Goal: Task Accomplishment & Management: Use online tool/utility

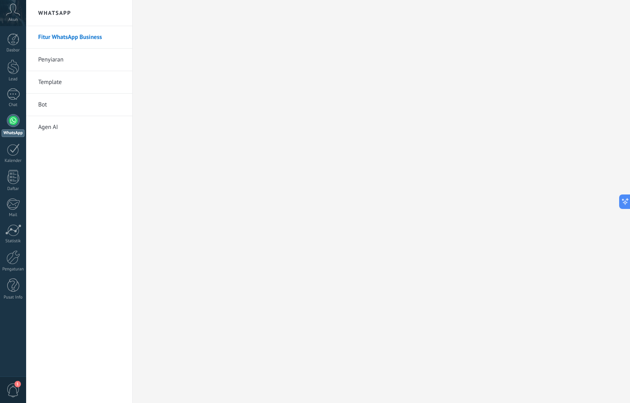
scroll to position [12, 0]
click at [14, 101] on link "1 Chat" at bounding box center [13, 97] width 26 height 19
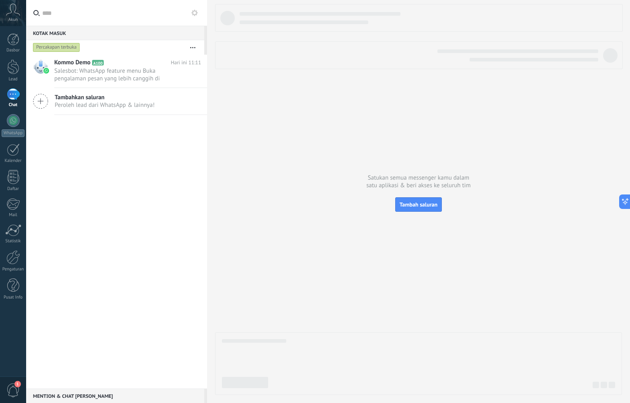
click at [112, 100] on span "Tambahkan saluran" at bounding box center [105, 98] width 100 height 8
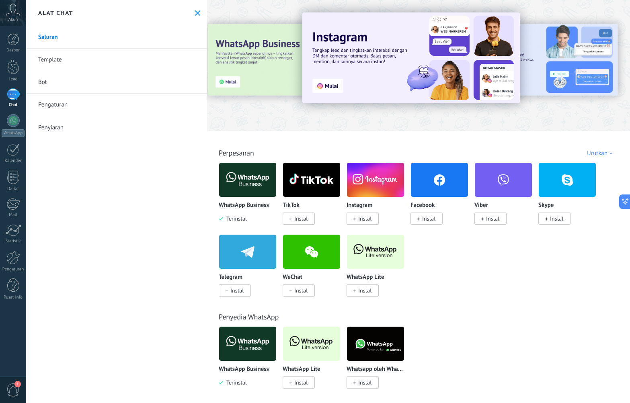
click at [118, 219] on div "Saluran Template Bot Pengaturan [GEOGRAPHIC_DATA]an" at bounding box center [116, 214] width 181 height 377
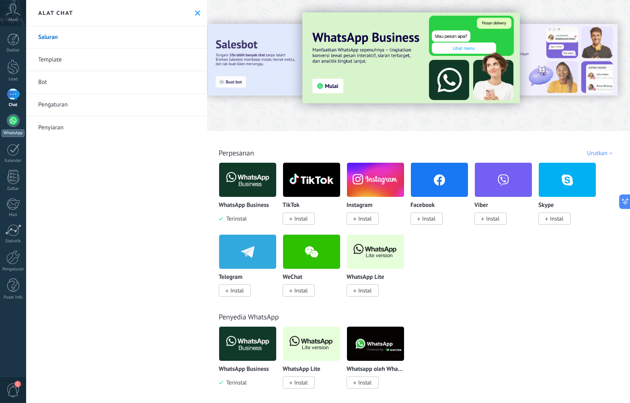
click at [11, 126] on div at bounding box center [13, 120] width 13 height 13
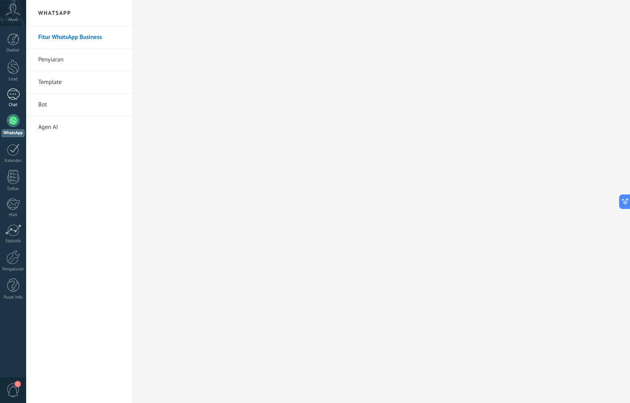
click at [20, 99] on link "1 Chat" at bounding box center [13, 97] width 26 height 19
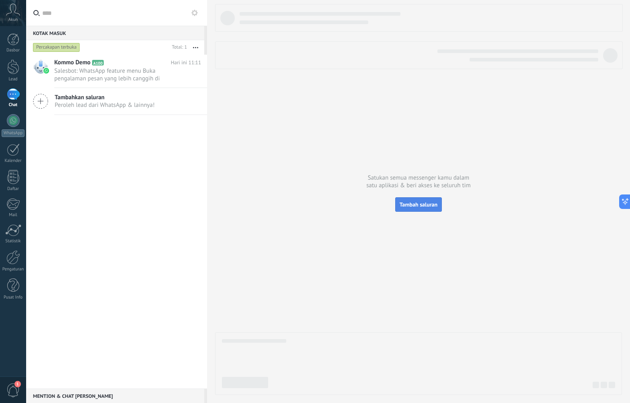
click at [421, 207] on span "Tambah saluran" at bounding box center [419, 204] width 38 height 7
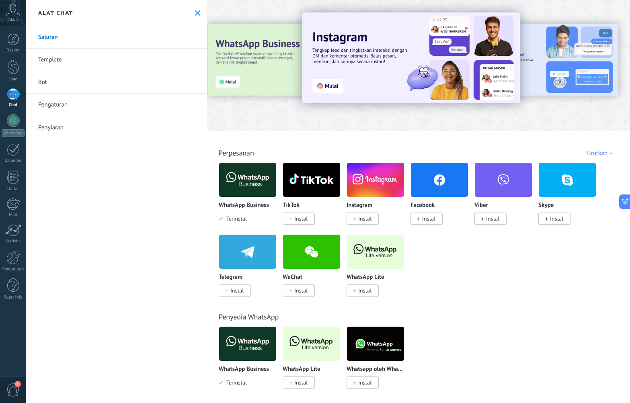
click at [246, 187] on img at bounding box center [247, 179] width 57 height 39
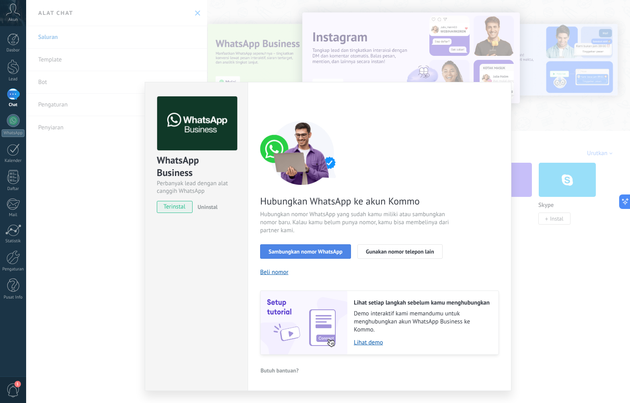
click at [327, 249] on span "Sambungkan nomor WhatsApp" at bounding box center [306, 252] width 74 height 6
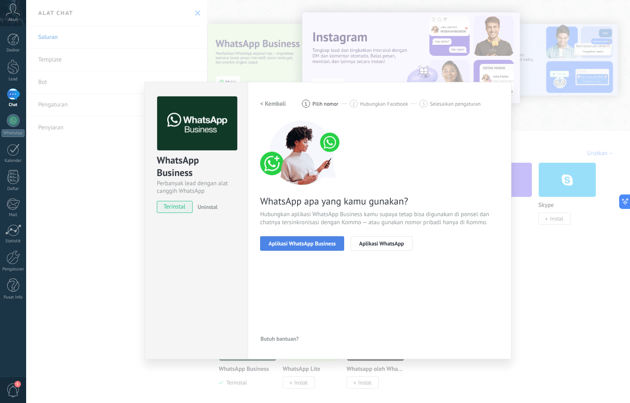
click at [294, 247] on span "Aplikasi WhatsApp Business" at bounding box center [302, 244] width 67 height 6
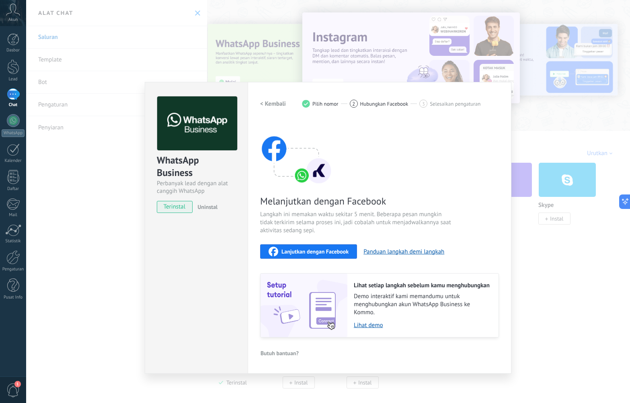
click at [325, 251] on span "Lanjutkan dengan Facebook" at bounding box center [315, 252] width 67 height 6
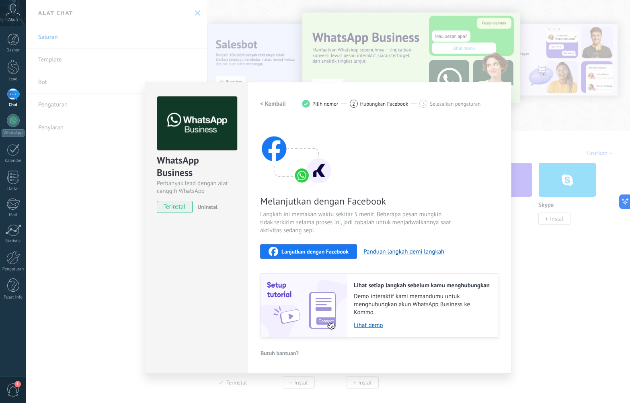
click at [220, 71] on div "WhatsApp Business Perbanyak lead dengan alat canggih WhatsApp terinstal Uninsta…" at bounding box center [328, 201] width 604 height 403
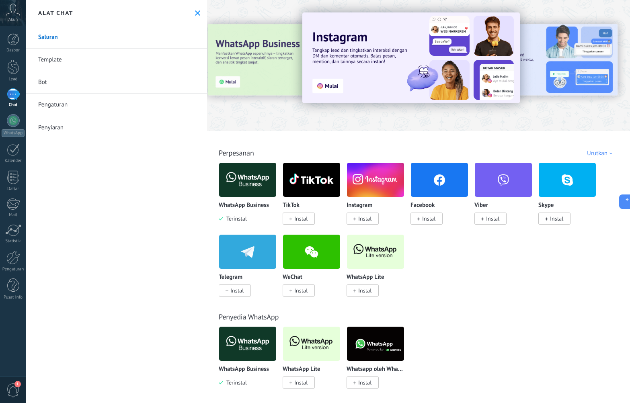
click at [90, 186] on div "Saluran Template Bot Pengaturan [GEOGRAPHIC_DATA]an" at bounding box center [116, 214] width 181 height 377
